Goal: Task Accomplishment & Management: Manage account settings

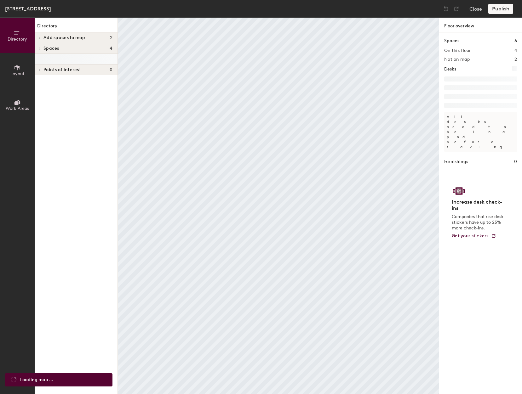
scroll to position [106, 0]
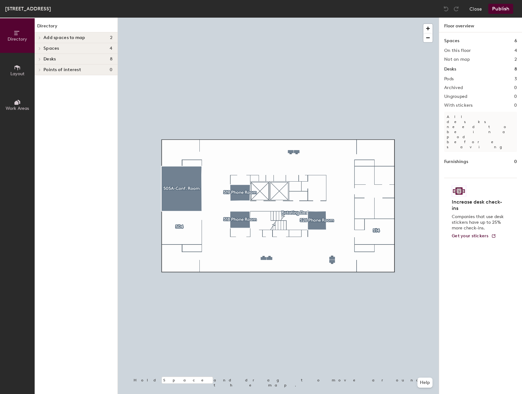
click at [467, 29] on h1 "Floor overview" at bounding box center [480, 25] width 83 height 15
click at [412, 9] on div "3 East 101st St, Floor 5 Close Publish" at bounding box center [261, 9] width 522 height 18
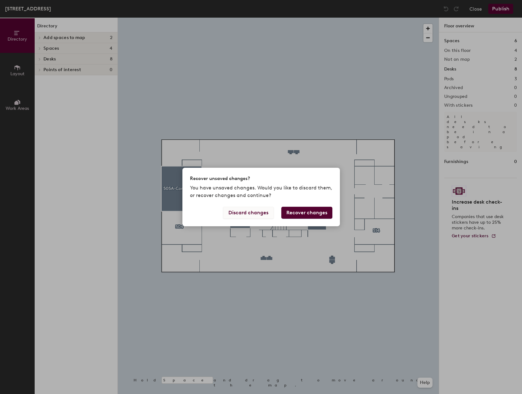
click at [255, 214] on button "Discard changes" at bounding box center [248, 213] width 51 height 12
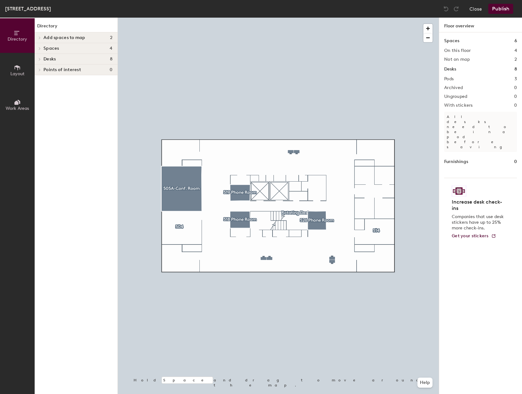
click at [39, 59] on icon at bounding box center [39, 59] width 3 height 3
click at [39, 91] on icon at bounding box center [39, 91] width 3 height 3
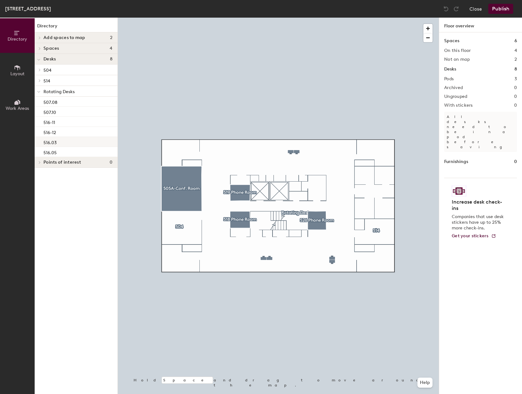
click at [49, 142] on p "516.03" at bounding box center [49, 141] width 13 height 7
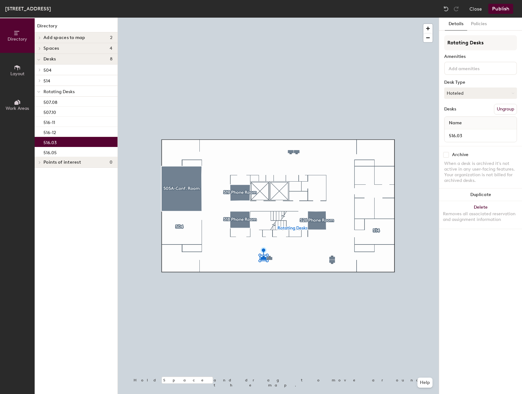
click at [445, 156] on input "checkbox" at bounding box center [446, 155] width 6 height 6
checkbox input "true"
click at [498, 9] on button "Publish" at bounding box center [500, 9] width 25 height 10
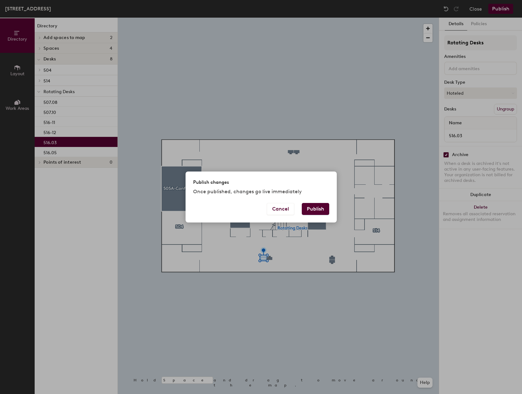
click at [317, 210] on button "Publish" at bounding box center [315, 209] width 27 height 12
